Goal: Information Seeking & Learning: Check status

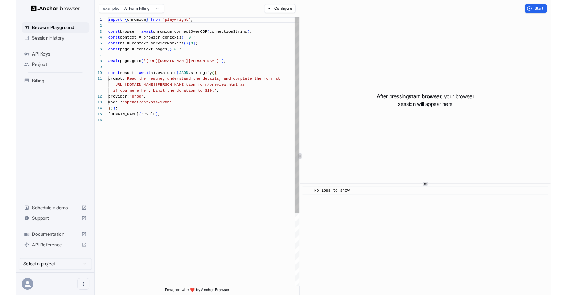
scroll to position [63, 0]
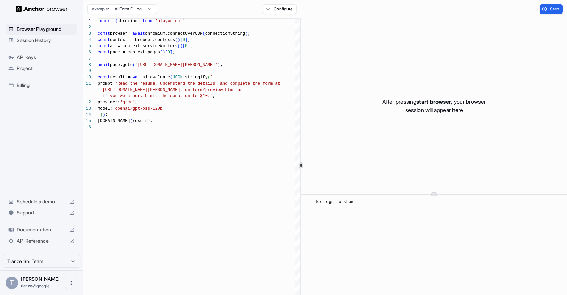
click at [39, 44] on span "Session History" at bounding box center [46, 40] width 58 height 7
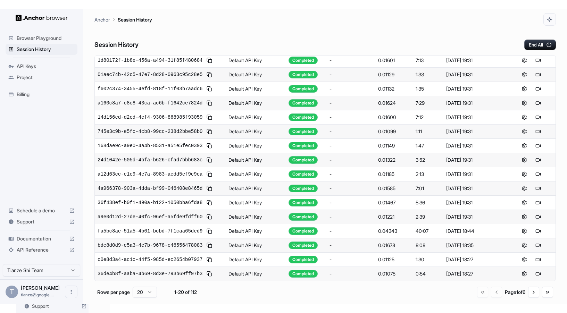
scroll to position [109, 0]
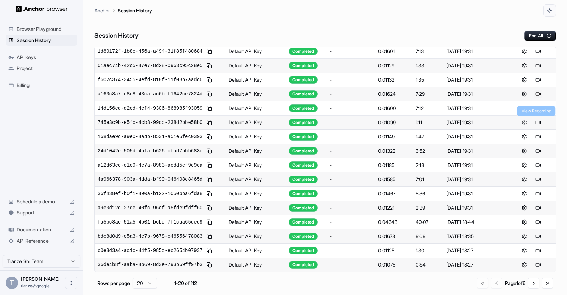
click at [537, 98] on button at bounding box center [538, 94] width 8 height 8
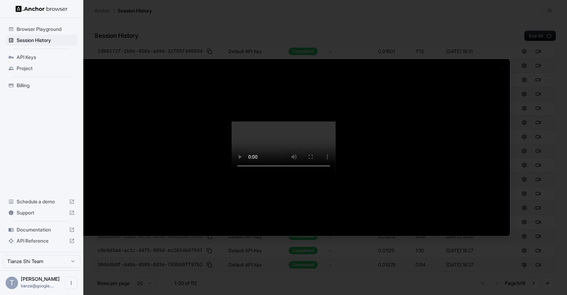
click at [474, 110] on div at bounding box center [283, 147] width 453 height 177
click at [539, 134] on div at bounding box center [283, 147] width 567 height 295
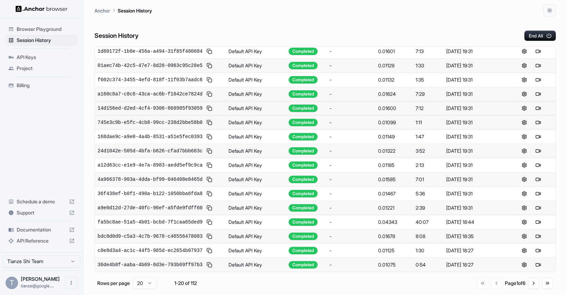
click at [417, 112] on div "7:12" at bounding box center [428, 108] width 25 height 7
click at [146, 112] on span "14d156ed-d2ed-4cf4-9306-868985f93059" at bounding box center [150, 108] width 105 height 7
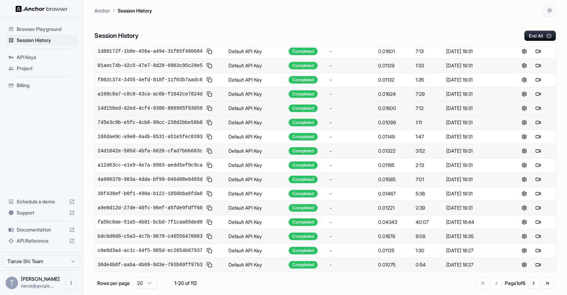
click at [386, 112] on div "0.01600" at bounding box center [394, 108] width 32 height 7
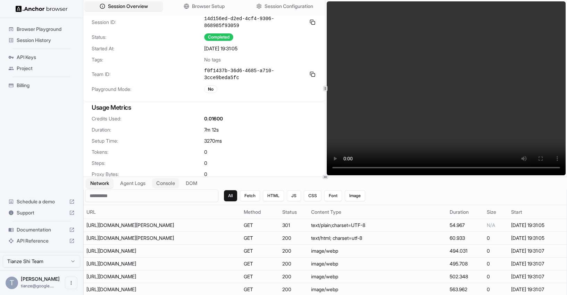
click at [174, 183] on button "Console" at bounding box center [165, 184] width 27 height 10
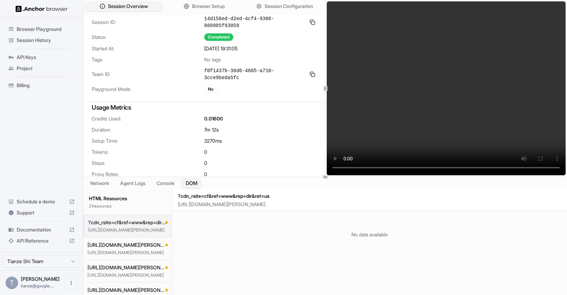
click at [202, 183] on button "DOM" at bounding box center [191, 184] width 20 height 10
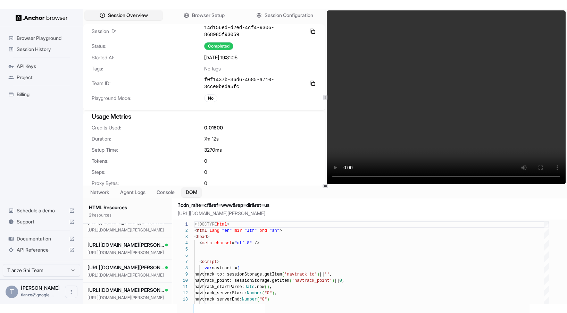
scroll to position [81, 0]
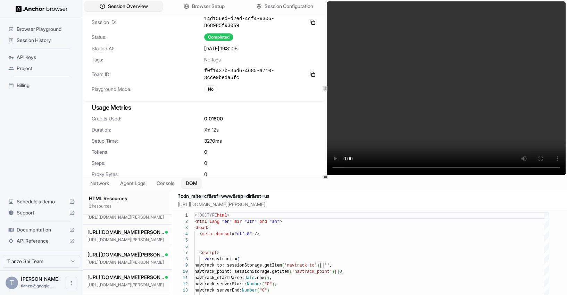
click at [420, 89] on video at bounding box center [446, 88] width 239 height 174
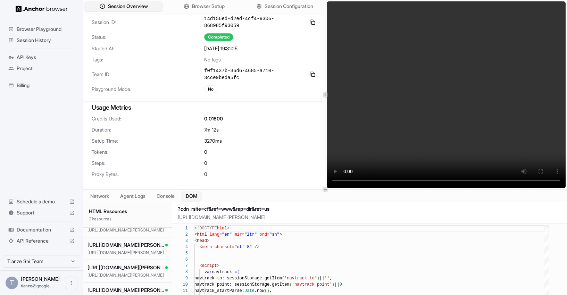
click at [325, 189] on icon at bounding box center [325, 189] width 3 height 3
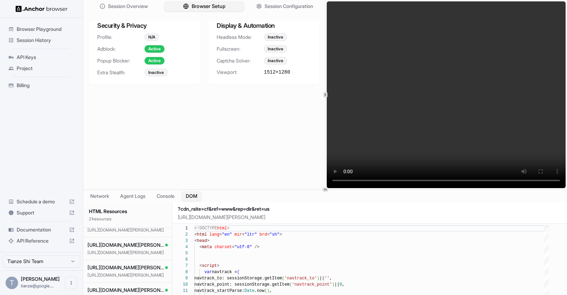
click at [197, 9] on span "Browser Setup" at bounding box center [209, 6] width 34 height 7
click at [274, 11] on button "Session Configuration" at bounding box center [285, 6] width 80 height 10
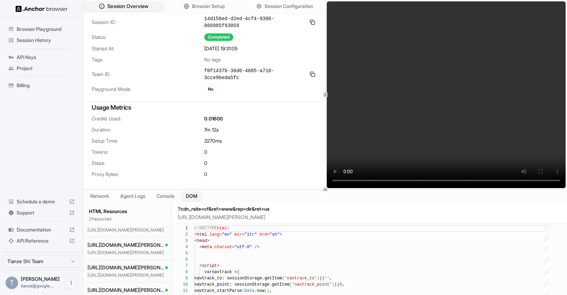
click at [142, 7] on span "Session Overview" at bounding box center [127, 6] width 41 height 7
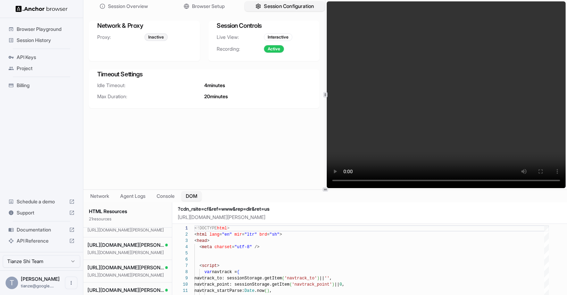
click at [272, 10] on span "Session Configuration" at bounding box center [289, 6] width 50 height 7
click at [216, 6] on span "Browser Setup" at bounding box center [209, 6] width 34 height 7
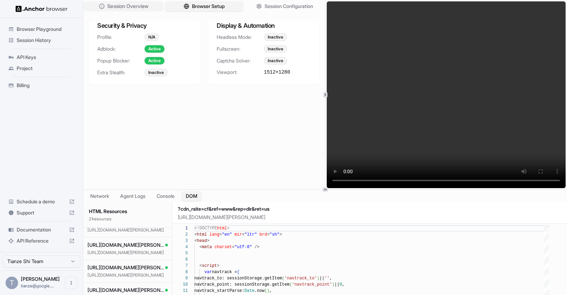
click at [140, 5] on span "Session Overview" at bounding box center [127, 6] width 41 height 7
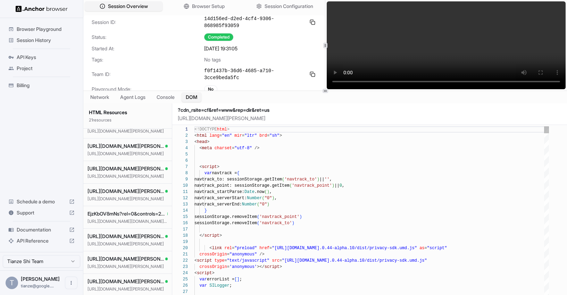
click at [225, 91] on div at bounding box center [325, 91] width 484 height 0
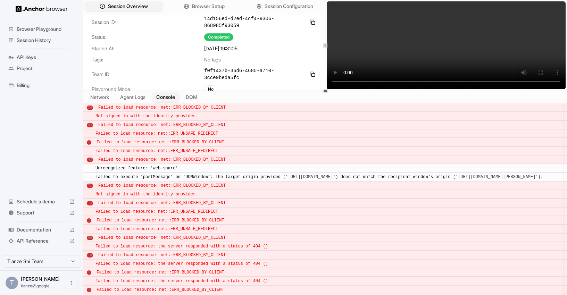
click at [179, 99] on button "Console" at bounding box center [165, 97] width 27 height 10
click at [140, 102] on button "Agent Logs" at bounding box center [133, 97] width 35 height 10
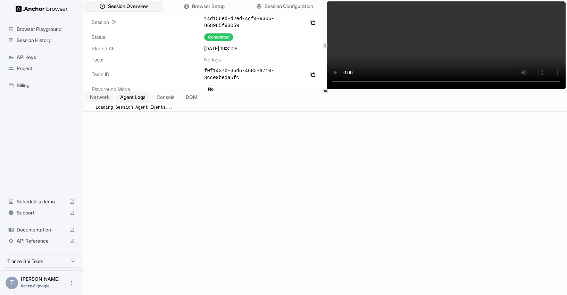
click at [103, 97] on button "Network" at bounding box center [100, 97] width 28 height 10
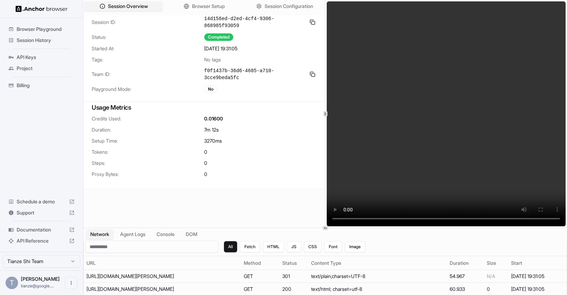
click at [331, 236] on div "Session Overview Browser Setup Session Configuration Session ID: 14d156ed-d2ed-…" at bounding box center [325, 147] width 484 height 295
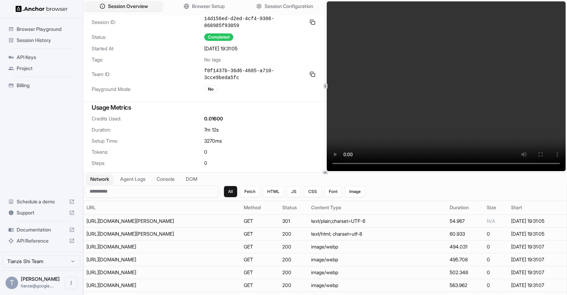
click at [303, 173] on div at bounding box center [325, 173] width 484 height 0
